Goal: Task Accomplishment & Management: Use online tool/utility

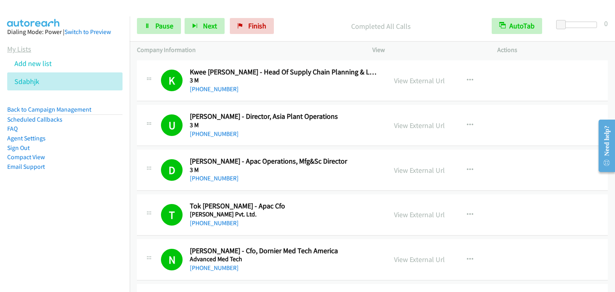
click at [24, 50] on link "My Lists" at bounding box center [19, 48] width 24 height 9
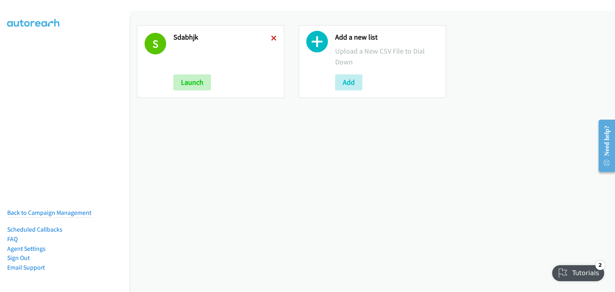
click at [274, 37] on icon at bounding box center [274, 39] width 6 height 6
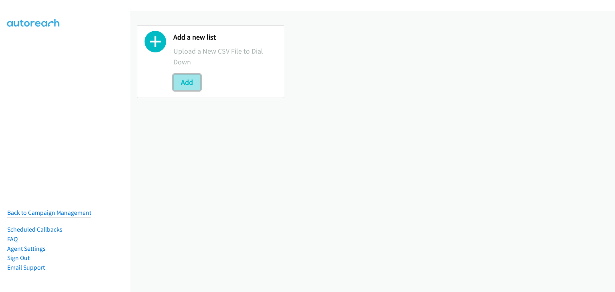
click at [186, 81] on button "Add" at bounding box center [186, 82] width 27 height 16
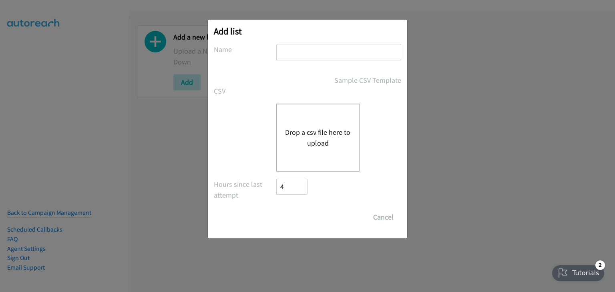
click at [339, 130] on button "Drop a csv file here to upload" at bounding box center [318, 138] width 66 height 22
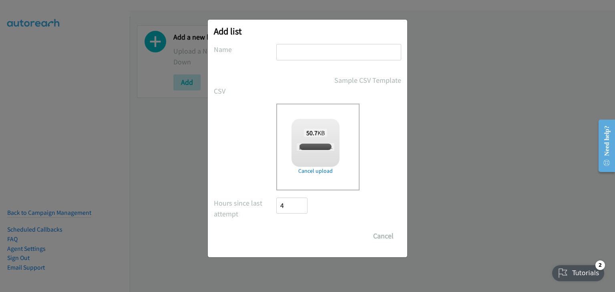
checkbox input "true"
click at [311, 54] on input "text" at bounding box center [338, 52] width 125 height 16
type input "2wqfvbgv"
click at [296, 233] on input "Save List" at bounding box center [297, 236] width 42 height 16
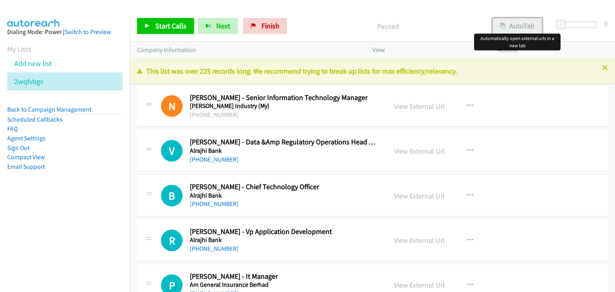
click at [520, 26] on button "AutoTab" at bounding box center [517, 26] width 50 height 16
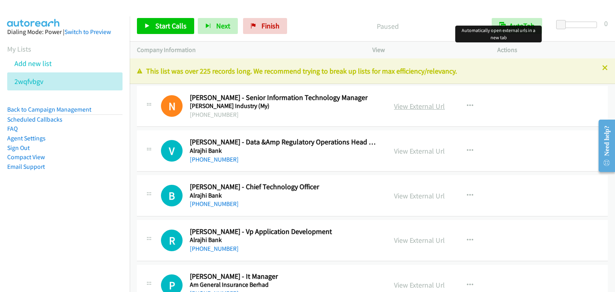
click at [419, 108] on link "View External Url" at bounding box center [419, 106] width 51 height 9
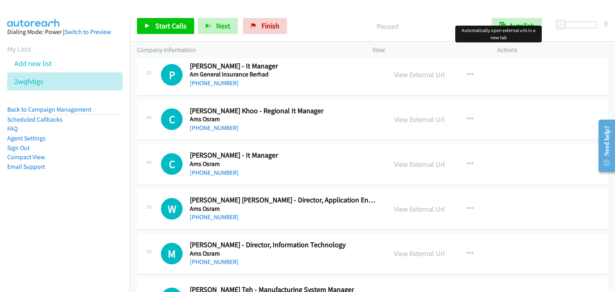
scroll to position [240, 0]
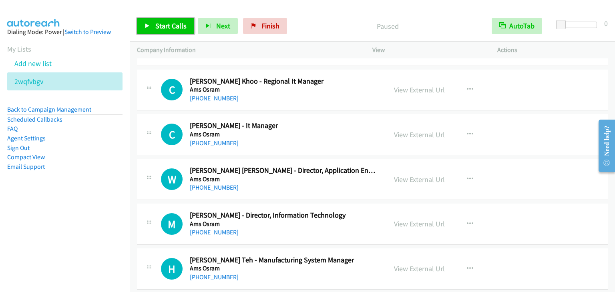
click at [158, 29] on span "Start Calls" at bounding box center [170, 25] width 31 height 9
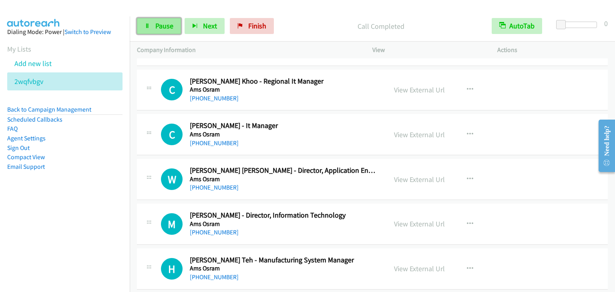
click at [146, 29] on link "Pause" at bounding box center [159, 26] width 44 height 16
click at [148, 28] on icon at bounding box center [147, 27] width 6 height 6
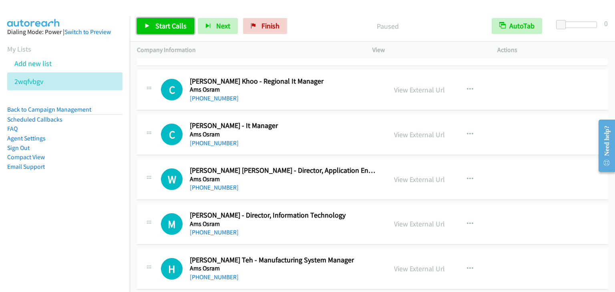
click at [150, 28] on link "Start Calls" at bounding box center [165, 26] width 57 height 16
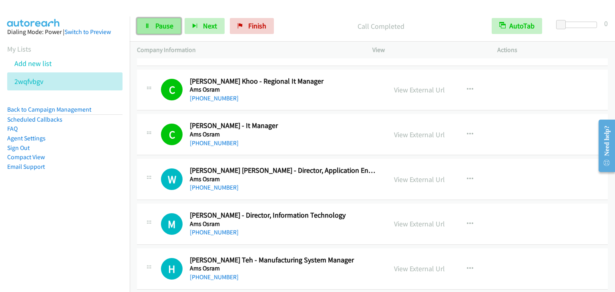
click at [155, 24] on span "Pause" at bounding box center [164, 25] width 18 height 9
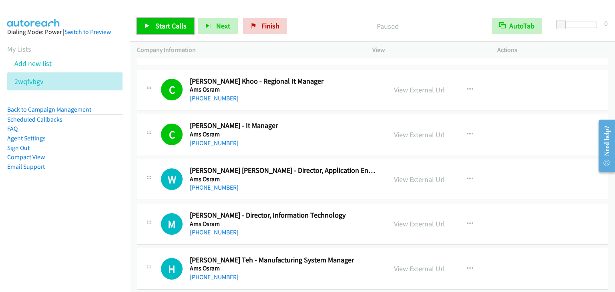
click at [155, 24] on span "Start Calls" at bounding box center [170, 25] width 31 height 9
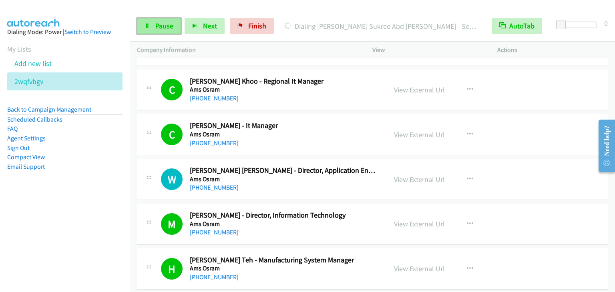
click at [152, 29] on link "Pause" at bounding box center [159, 26] width 44 height 16
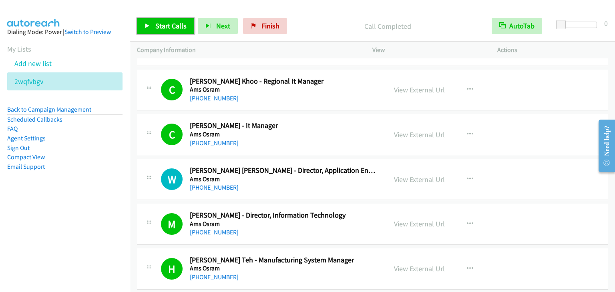
click at [176, 30] on span "Start Calls" at bounding box center [170, 25] width 31 height 9
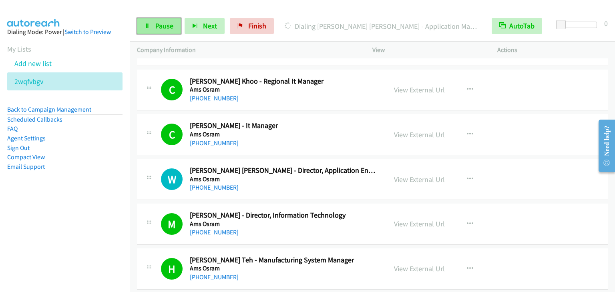
click at [165, 24] on span "Pause" at bounding box center [164, 25] width 18 height 9
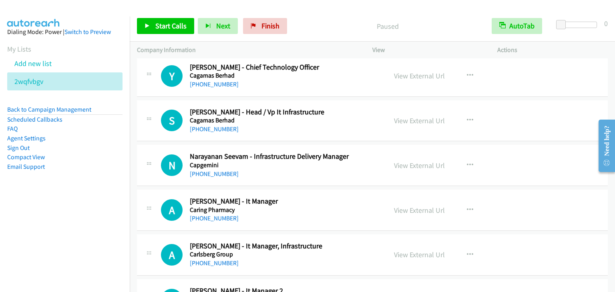
scroll to position [1441, 0]
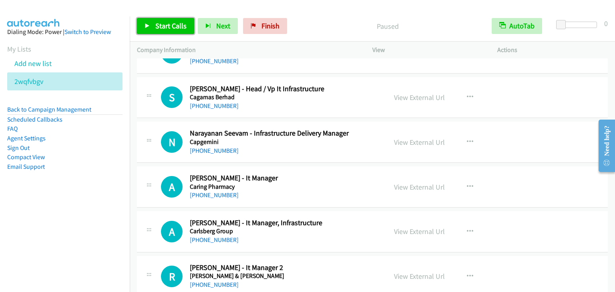
click at [179, 26] on span "Start Calls" at bounding box center [170, 25] width 31 height 9
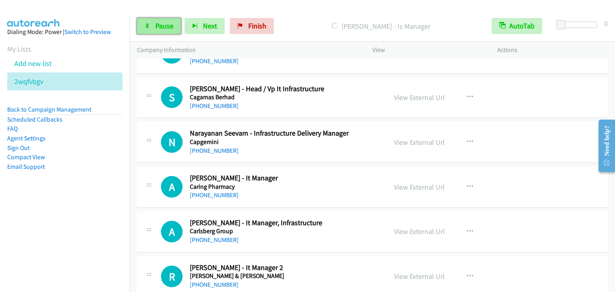
click at [165, 29] on span "Pause" at bounding box center [164, 25] width 18 height 9
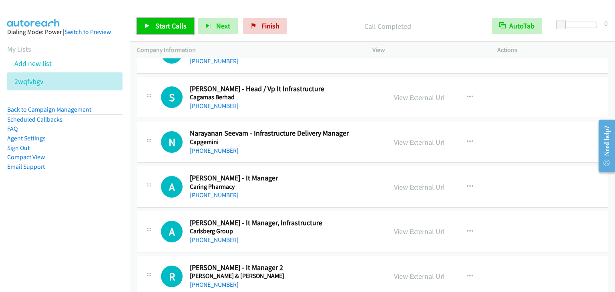
click at [172, 33] on link "Start Calls" at bounding box center [165, 26] width 57 height 16
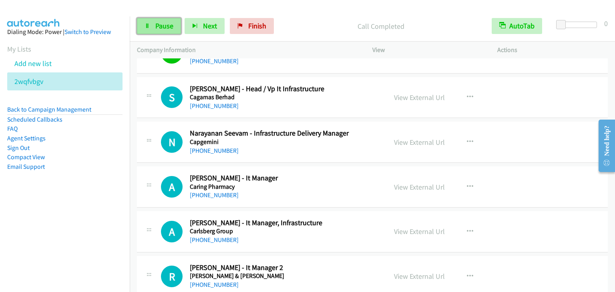
click at [160, 32] on link "Pause" at bounding box center [159, 26] width 44 height 16
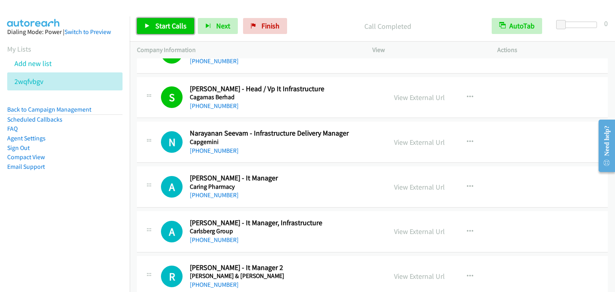
click at [159, 25] on span "Start Calls" at bounding box center [170, 25] width 31 height 9
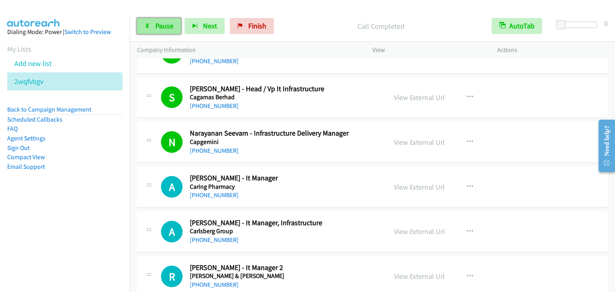
click at [174, 24] on link "Pause" at bounding box center [159, 26] width 44 height 16
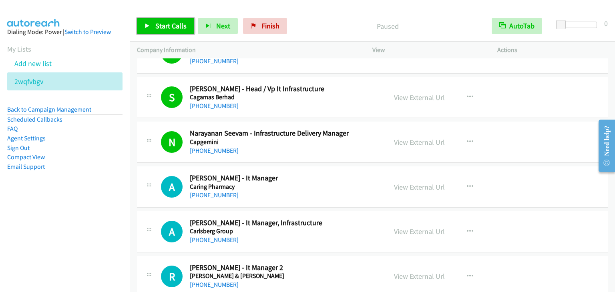
click at [174, 24] on span "Start Calls" at bounding box center [170, 25] width 31 height 9
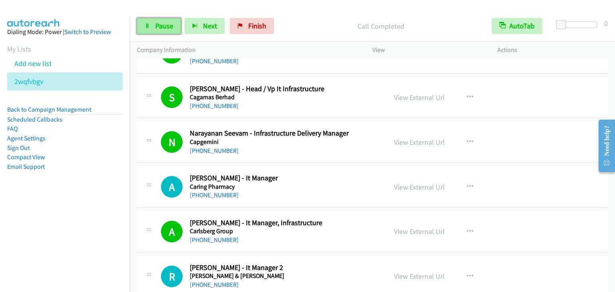
click at [149, 31] on link "Pause" at bounding box center [159, 26] width 44 height 16
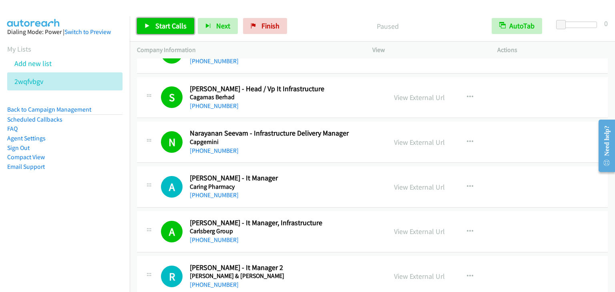
click at [158, 30] on link "Start Calls" at bounding box center [165, 26] width 57 height 16
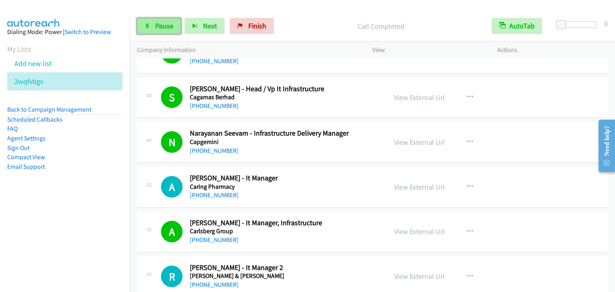
click at [154, 26] on link "Pause" at bounding box center [159, 26] width 44 height 16
click at [152, 26] on link "Start Calls" at bounding box center [145, 22] width 16 height 8
click at [161, 24] on span "Pause" at bounding box center [164, 25] width 18 height 9
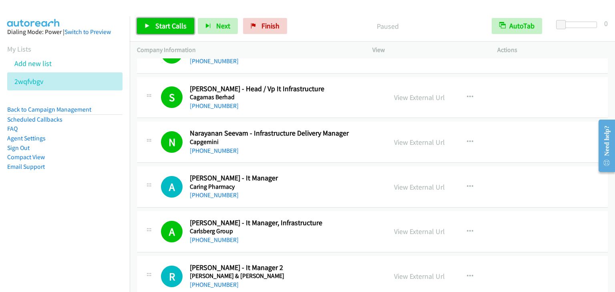
click at [165, 24] on span "Start Calls" at bounding box center [170, 25] width 31 height 9
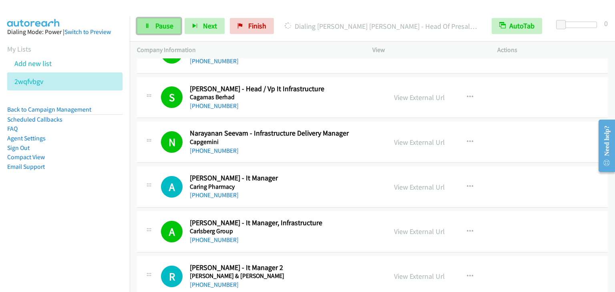
click at [164, 24] on span "Pause" at bounding box center [164, 25] width 18 height 9
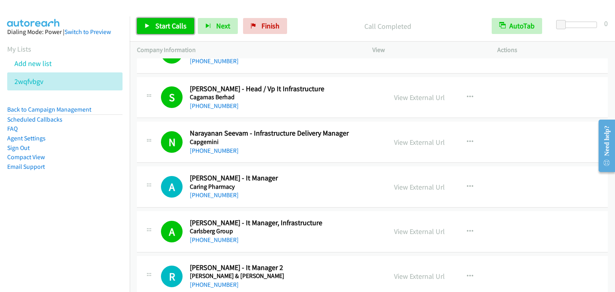
click at [167, 24] on span "Start Calls" at bounding box center [170, 25] width 31 height 9
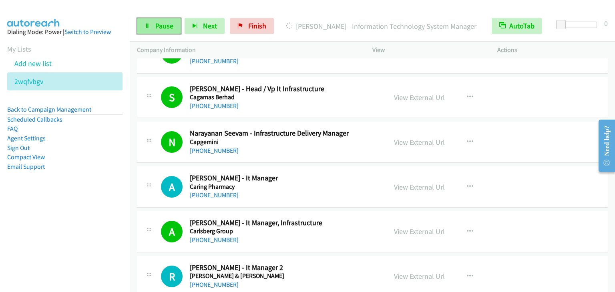
click at [160, 24] on span "Pause" at bounding box center [164, 25] width 18 height 9
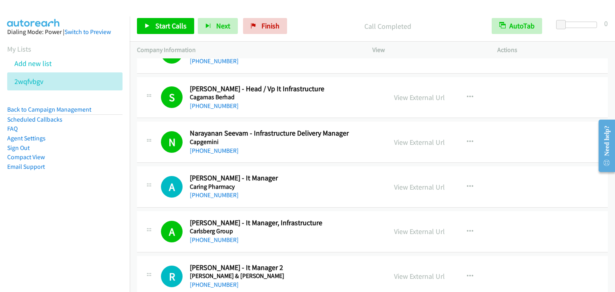
scroll to position [1401, 0]
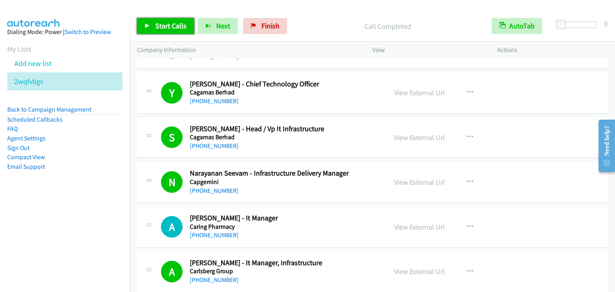
click at [175, 26] on span "Start Calls" at bounding box center [170, 25] width 31 height 9
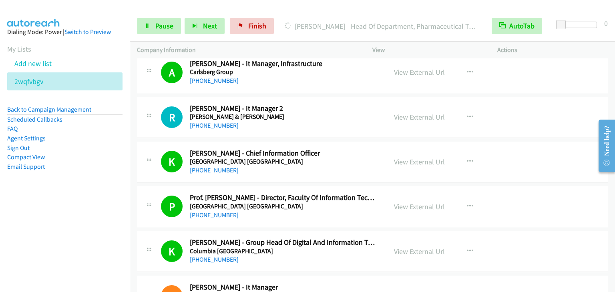
scroll to position [1601, 0]
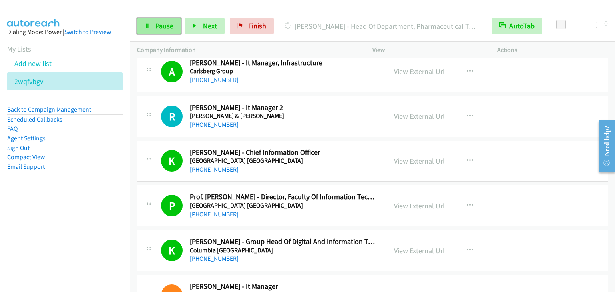
click at [156, 22] on span "Pause" at bounding box center [164, 25] width 18 height 9
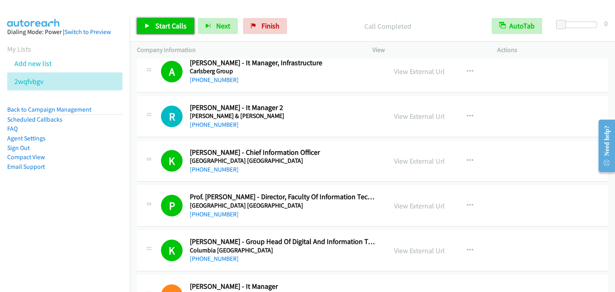
click at [175, 23] on span "Start Calls" at bounding box center [170, 25] width 31 height 9
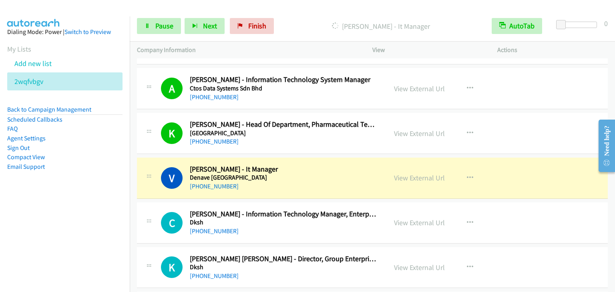
scroll to position [2201, 0]
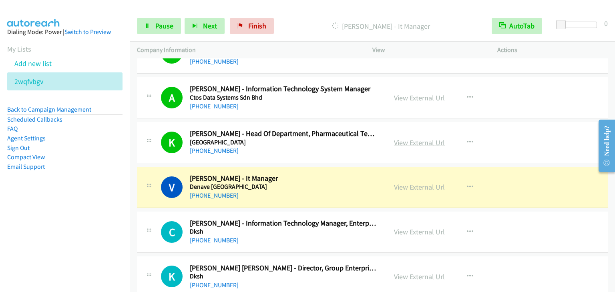
click at [426, 138] on link "View External Url" at bounding box center [419, 142] width 51 height 9
click at [427, 93] on link "View External Url" at bounding box center [419, 97] width 51 height 9
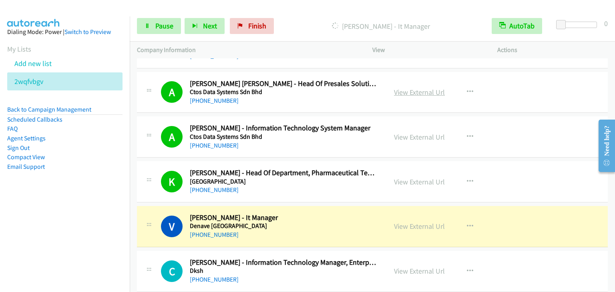
scroll to position [2161, 0]
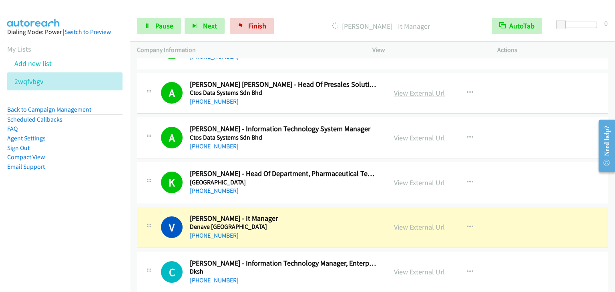
click at [425, 88] on link "View External Url" at bounding box center [419, 92] width 51 height 9
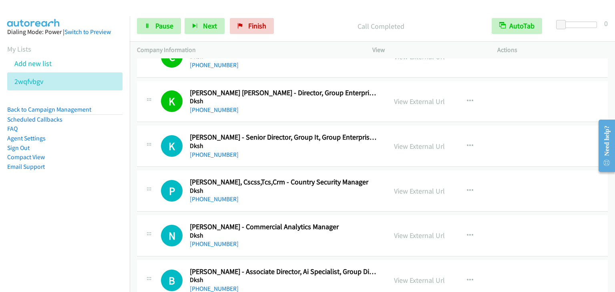
scroll to position [2401, 0]
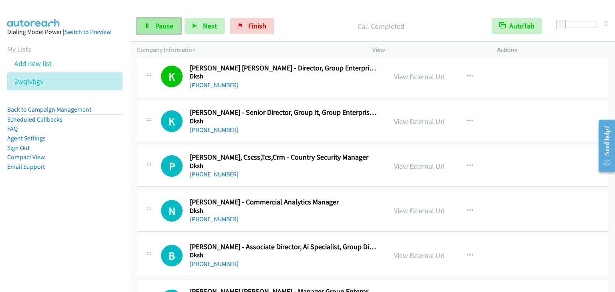
click at [166, 31] on link "Pause" at bounding box center [159, 26] width 44 height 16
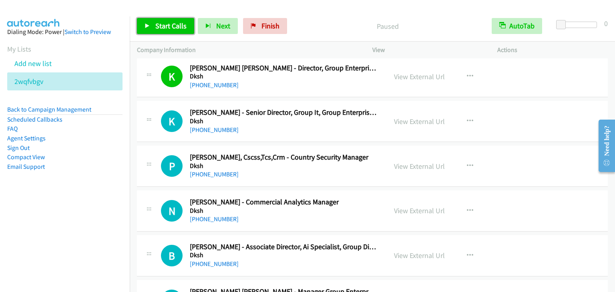
click at [170, 26] on span "Start Calls" at bounding box center [170, 25] width 31 height 9
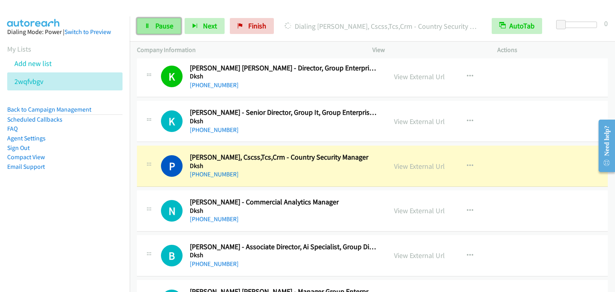
click at [170, 30] on span "Pause" at bounding box center [164, 25] width 18 height 9
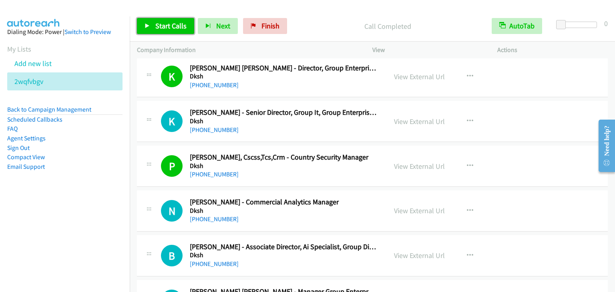
click at [153, 26] on link "Start Calls" at bounding box center [165, 26] width 57 height 16
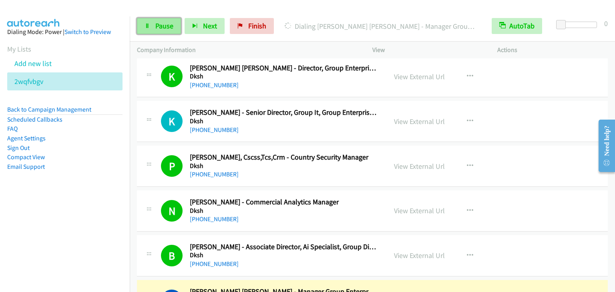
click at [163, 28] on span "Pause" at bounding box center [164, 25] width 18 height 9
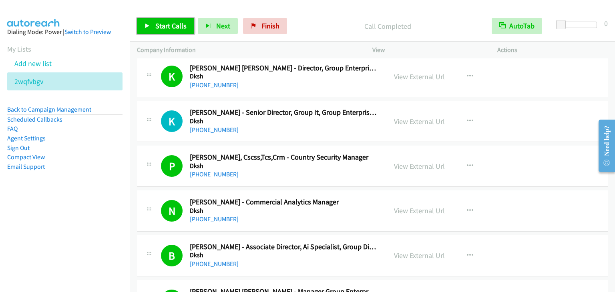
click at [167, 24] on span "Start Calls" at bounding box center [170, 25] width 31 height 9
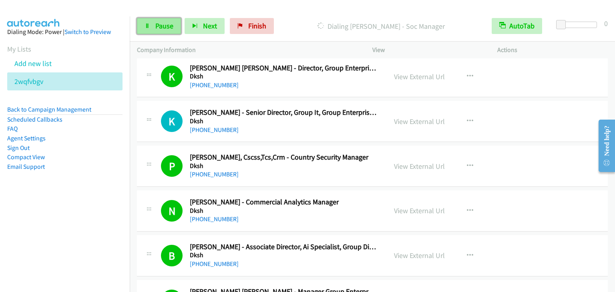
click at [154, 26] on link "Pause" at bounding box center [159, 26] width 44 height 16
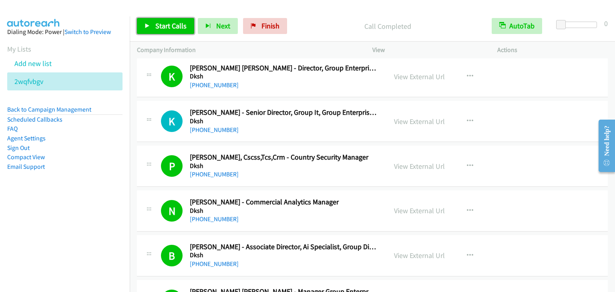
click at [163, 28] on span "Start Calls" at bounding box center [170, 25] width 31 height 9
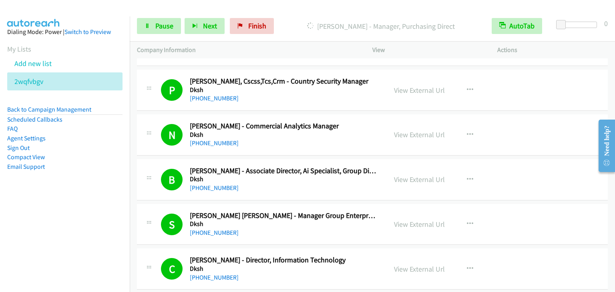
scroll to position [2481, 0]
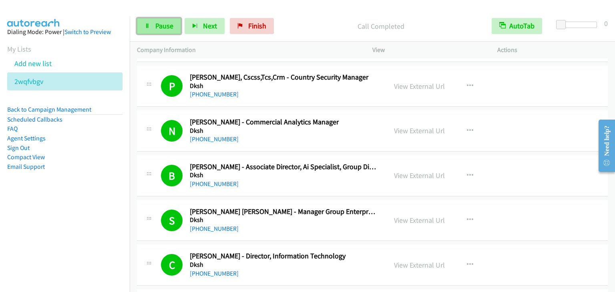
click at [164, 21] on span "Pause" at bounding box center [164, 25] width 18 height 9
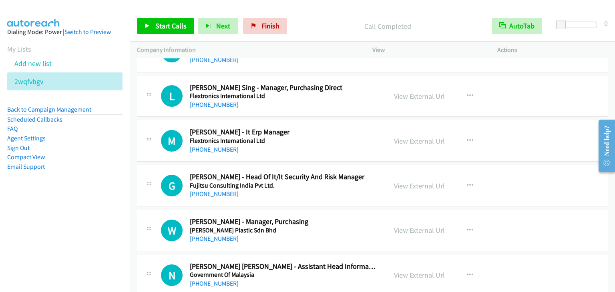
scroll to position [3241, 0]
